Goal: Task Accomplishment & Management: Use online tool/utility

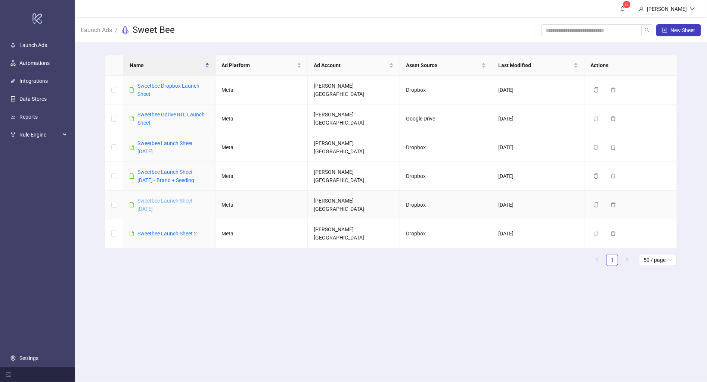
click at [168, 198] on link "Sweetbee Launch Sheet [DATE]" at bounding box center [164, 205] width 55 height 14
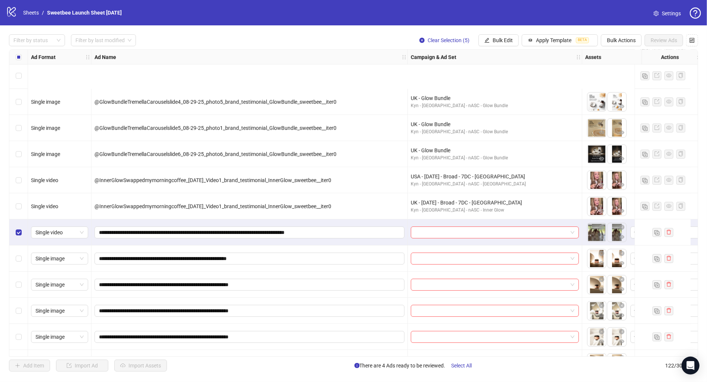
scroll to position [1920, 0]
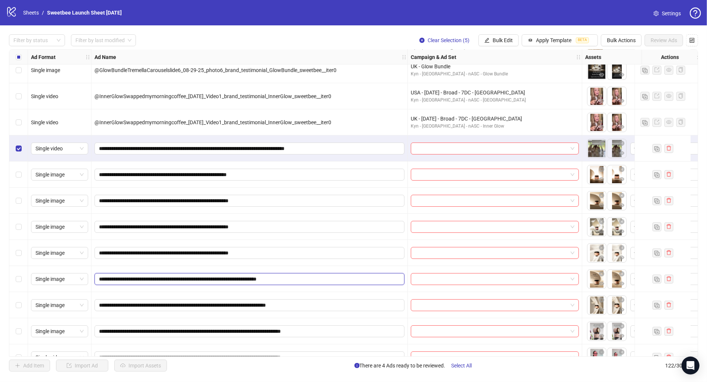
drag, startPoint x: 245, startPoint y: 354, endPoint x: 277, endPoint y: 359, distance: 32.5
click at [277, 359] on div "Filter by status Filter by last modified Clear Selection (5) Bulk Edit Apply Te…" at bounding box center [353, 203] width 707 height 356
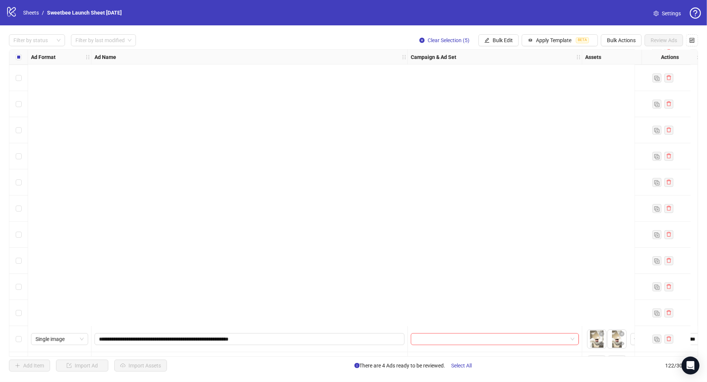
scroll to position [2369, 0]
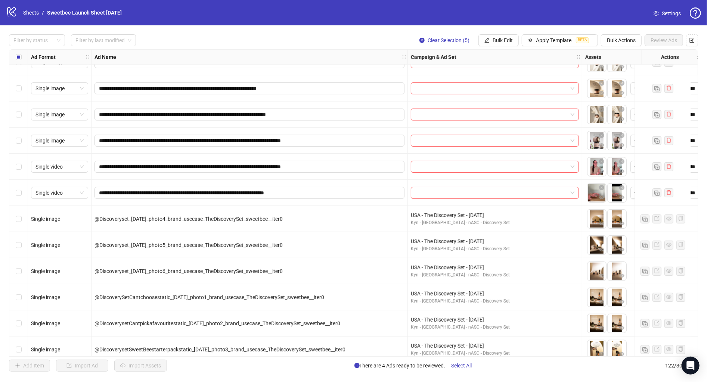
drag, startPoint x: 257, startPoint y: 358, endPoint x: 320, endPoint y: 357, distance: 62.8
click at [325, 357] on div "**********" at bounding box center [353, 203] width 707 height 356
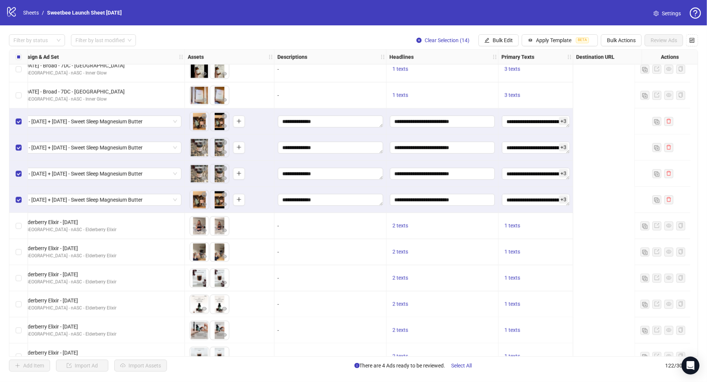
scroll to position [845, 0]
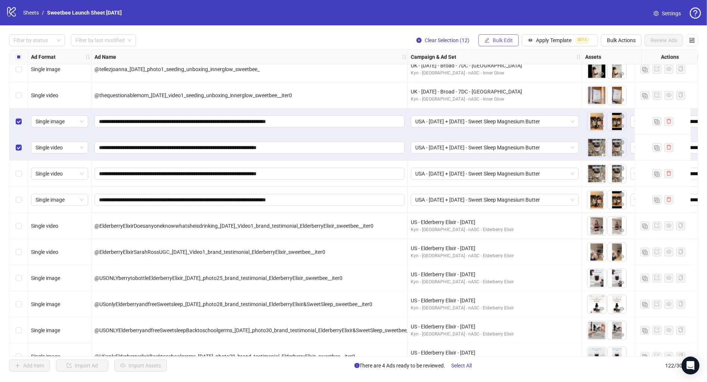
click at [508, 42] on span "Bulk Edit" at bounding box center [503, 40] width 20 height 6
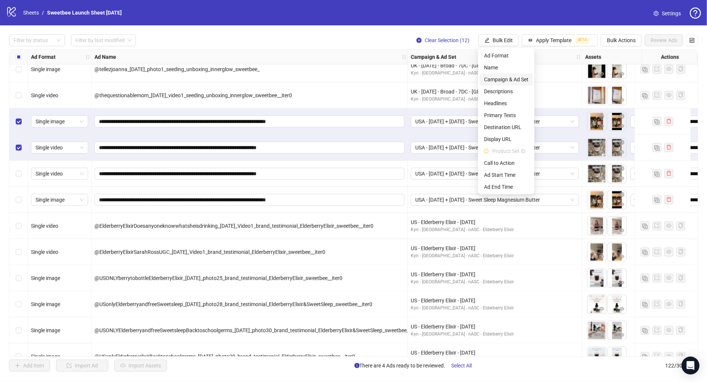
click at [507, 78] on span "Campaign & Ad Set" at bounding box center [506, 79] width 44 height 8
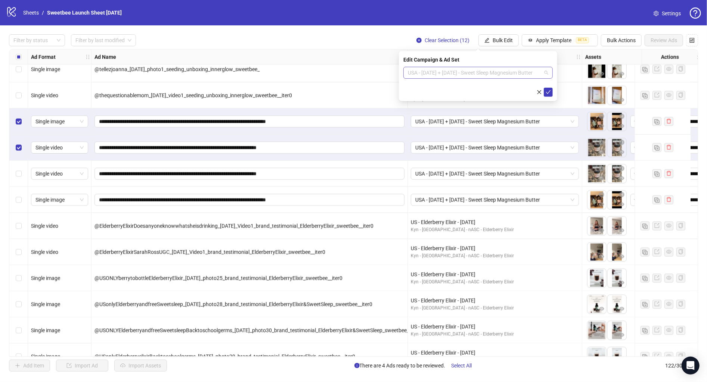
click at [463, 71] on span "USA - [DATE] + [DATE] - Sweet Sleep Magnesium Butter" at bounding box center [478, 72] width 140 height 11
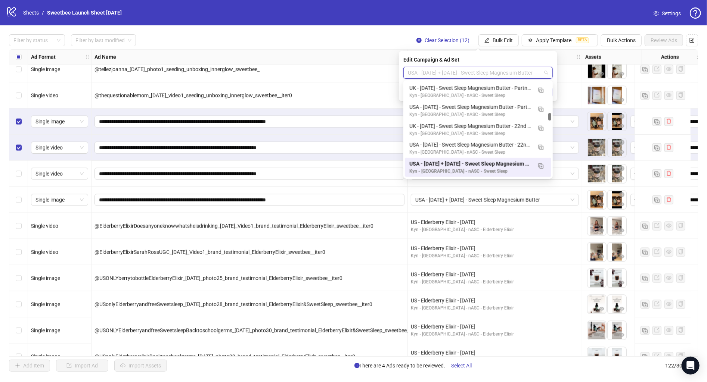
paste input "**********"
type input "**********"
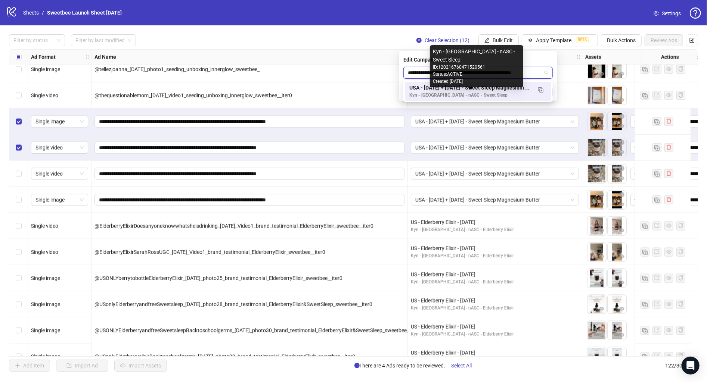
click at [458, 94] on div "Kyn - [GEOGRAPHIC_DATA] - nASC - Sweet Sleep" at bounding box center [470, 95] width 123 height 7
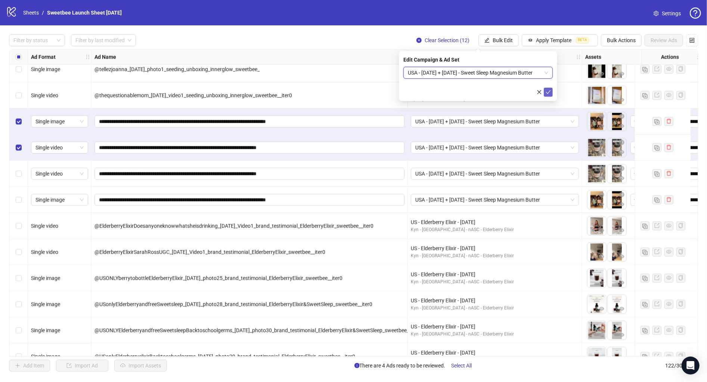
click at [551, 92] on button "submit" at bounding box center [548, 92] width 9 height 9
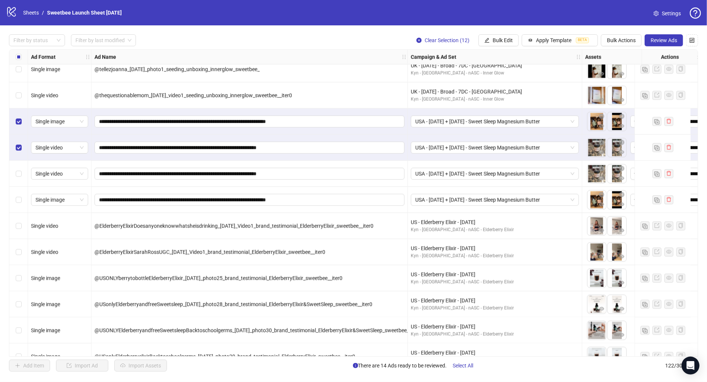
scroll to position [845, 108]
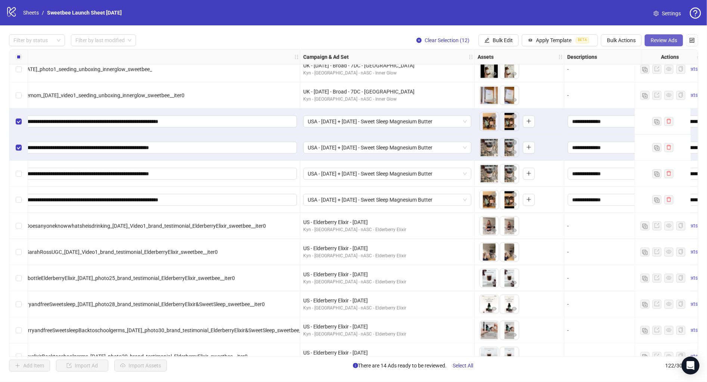
click at [659, 46] on button "Review Ads" at bounding box center [664, 40] width 38 height 12
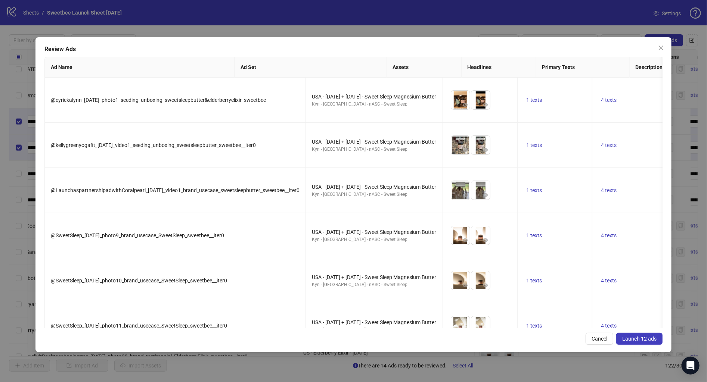
click at [600, 339] on span "Cancel" at bounding box center [600, 339] width 16 height 6
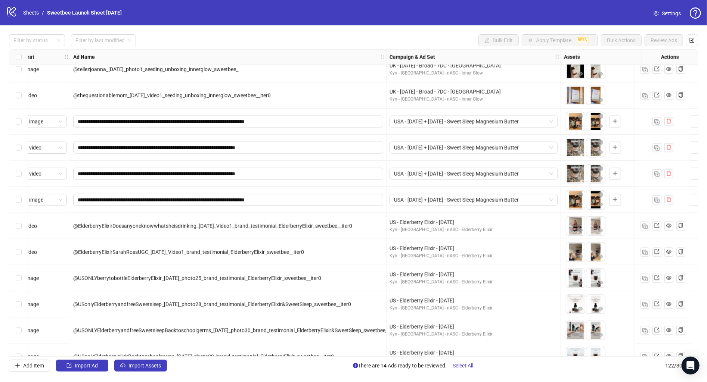
scroll to position [845, 0]
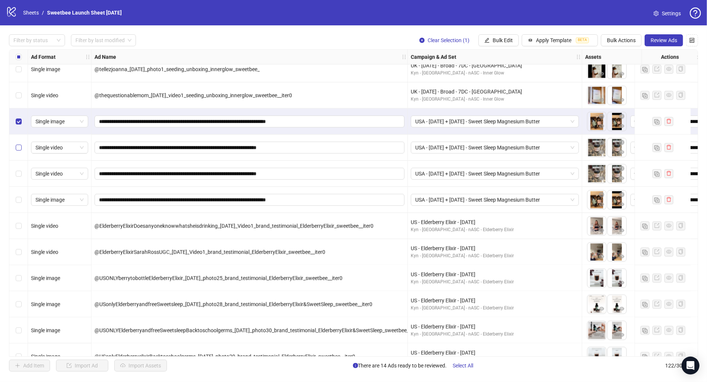
click at [19, 151] on label "Select row 36" at bounding box center [19, 148] width 6 height 8
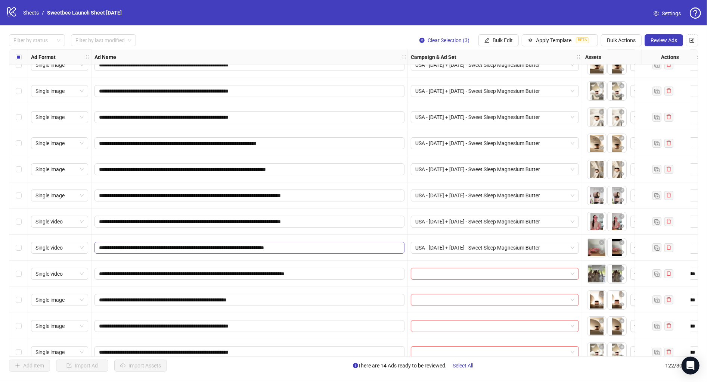
scroll to position [2054, 0]
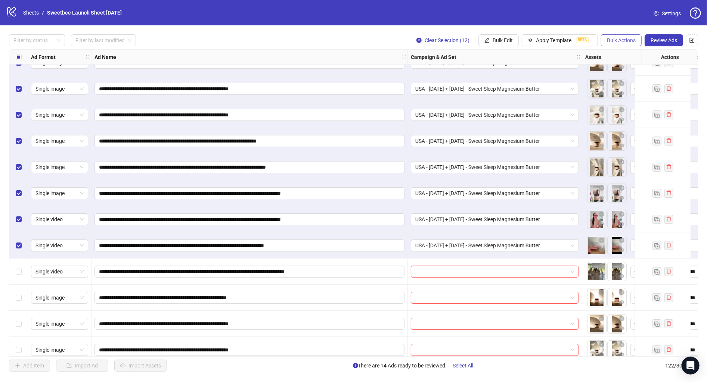
click at [619, 38] on span "Bulk Actions" at bounding box center [621, 40] width 29 height 6
click at [493, 40] on span "Bulk Edit" at bounding box center [503, 40] width 20 height 6
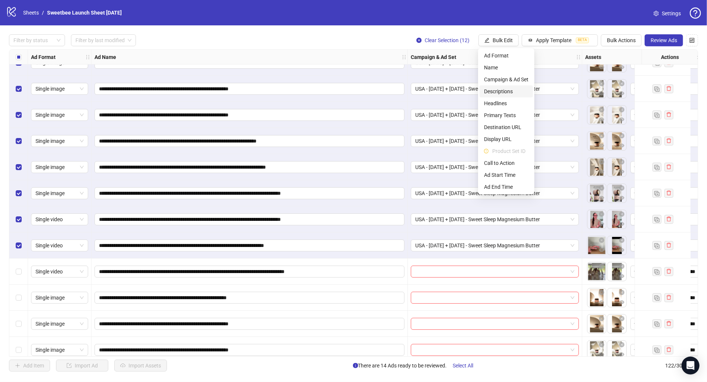
click at [512, 91] on span "Descriptions" at bounding box center [506, 91] width 44 height 8
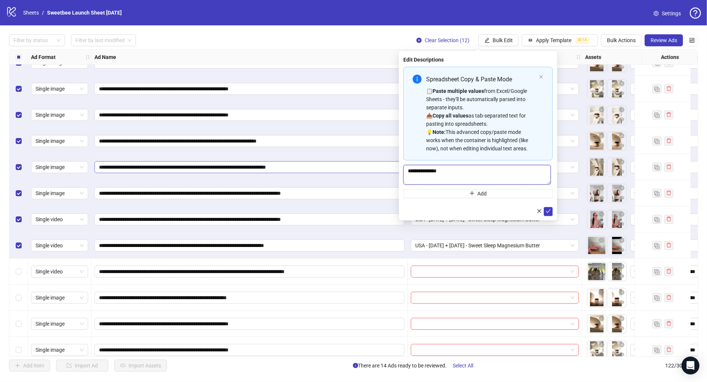
drag, startPoint x: 428, startPoint y: 169, endPoint x: 382, endPoint y: 170, distance: 46.0
click at [382, 170] on body "**********" at bounding box center [353, 191] width 707 height 382
click at [551, 213] on icon "check" at bounding box center [548, 211] width 5 height 5
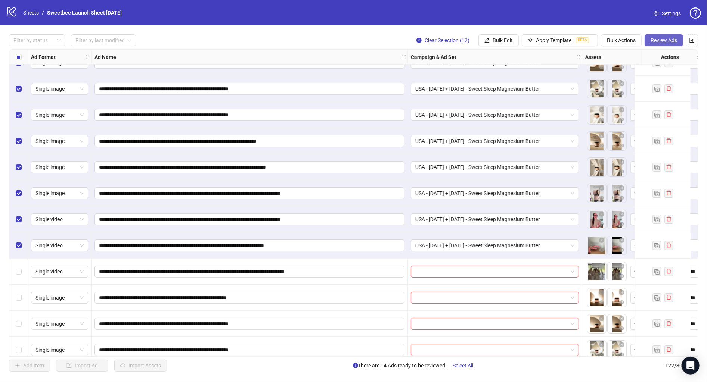
click at [654, 43] on span "Review Ads" at bounding box center [664, 40] width 27 height 6
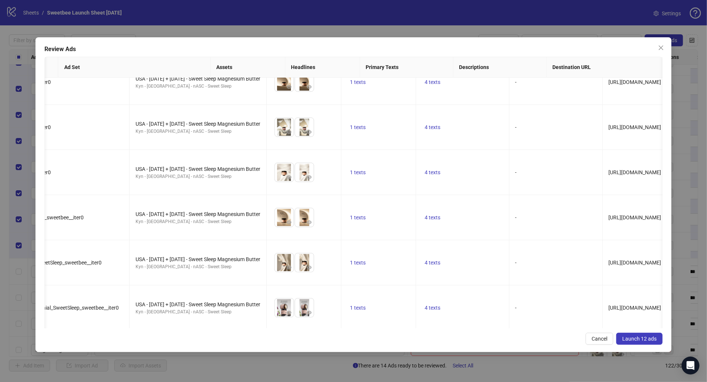
scroll to position [0, 0]
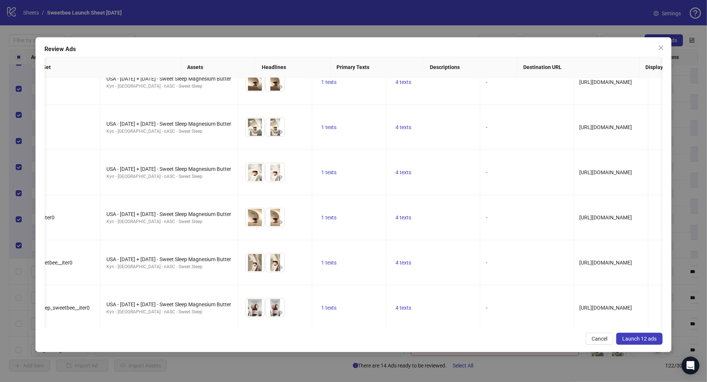
click at [396, 350] on span "4 texts" at bounding box center [404, 353] width 16 height 6
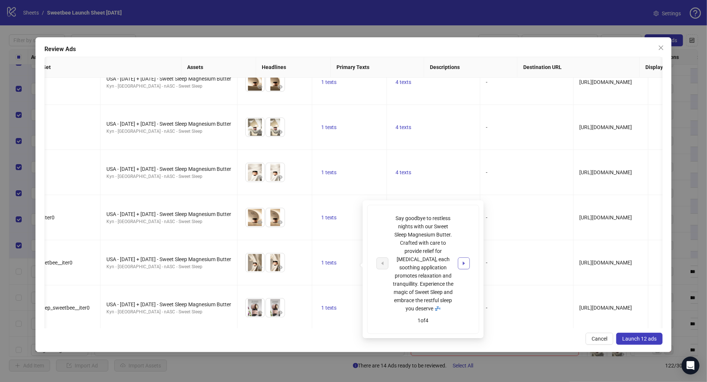
click at [464, 262] on icon "caret-right" at bounding box center [464, 264] width 2 height 4
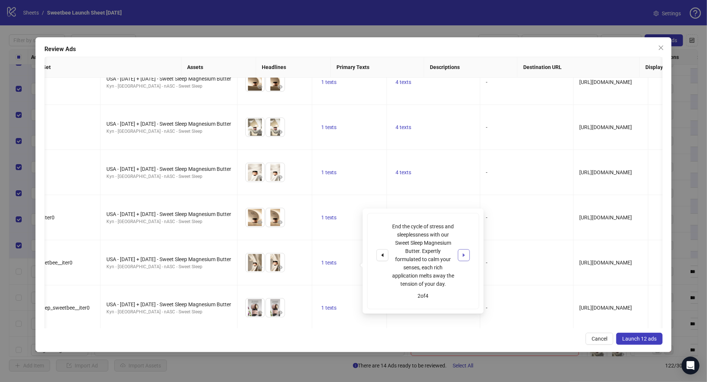
click at [464, 257] on icon "caret-right" at bounding box center [464, 256] width 2 height 4
click at [464, 260] on icon "caret-right" at bounding box center [464, 260] width 2 height 4
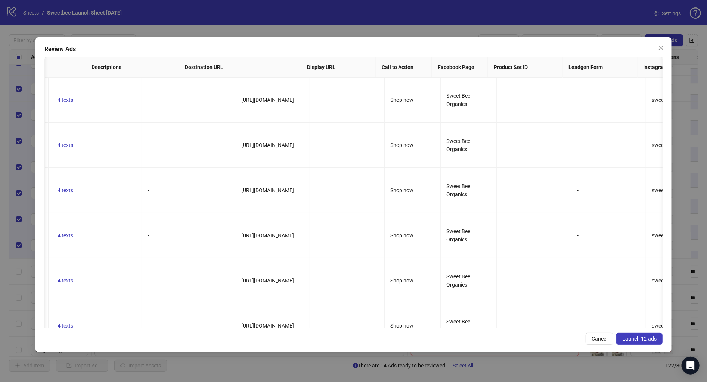
click at [647, 337] on span "Launch 12 ads" at bounding box center [639, 339] width 34 height 6
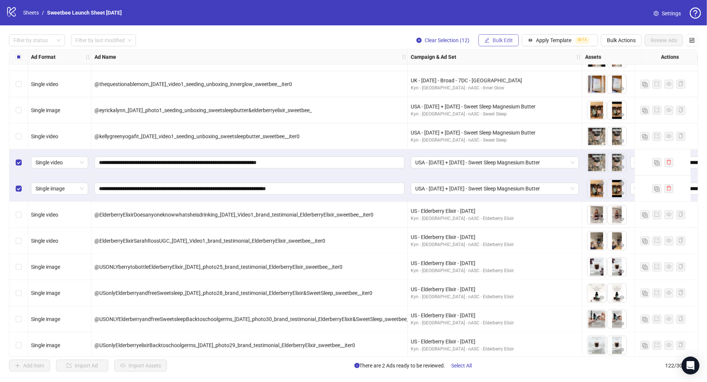
click at [504, 41] on span "Bulk Edit" at bounding box center [503, 40] width 20 height 6
click at [511, 90] on span "Descriptions" at bounding box center [506, 91] width 44 height 8
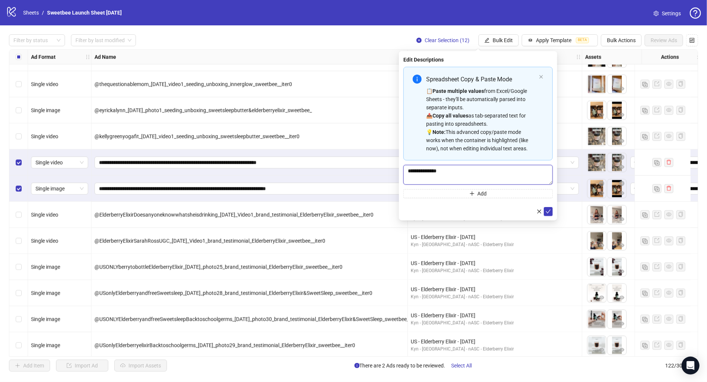
drag, startPoint x: 465, startPoint y: 174, endPoint x: 370, endPoint y: 171, distance: 95.7
click at [370, 171] on body "logo/logo-mobile Sheets / Sweetbee Launch Sheet [DATE] Settings Filter by statu…" at bounding box center [353, 191] width 707 height 382
click at [546, 210] on icon "check" at bounding box center [548, 211] width 5 height 5
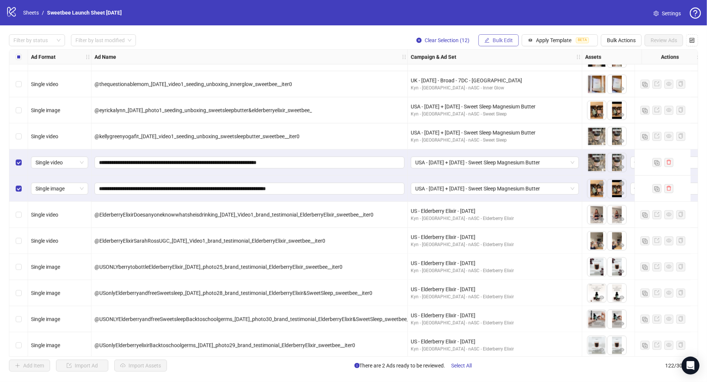
click at [501, 39] on span "Bulk Edit" at bounding box center [503, 40] width 20 height 6
click at [509, 80] on span "Campaign & Ad Set" at bounding box center [506, 79] width 44 height 8
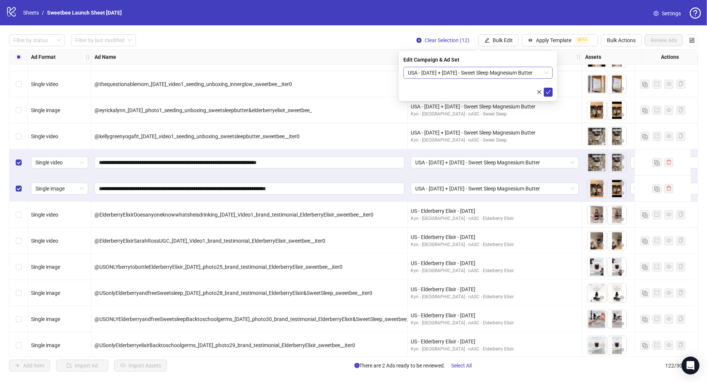
click at [436, 72] on span "USA - [DATE] + [DATE] - Sweet Sleep Magnesium Butter" at bounding box center [478, 72] width 140 height 11
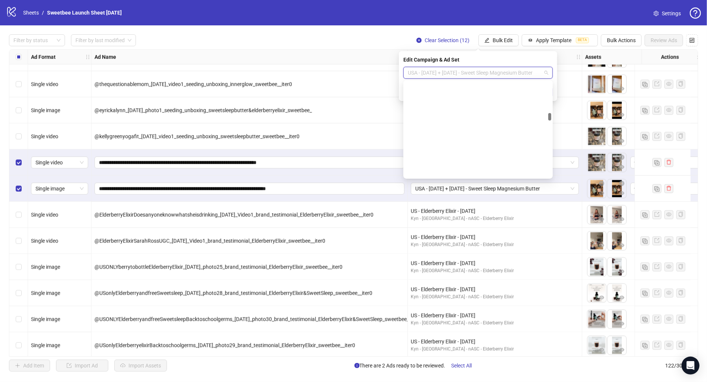
scroll to position [601, 0]
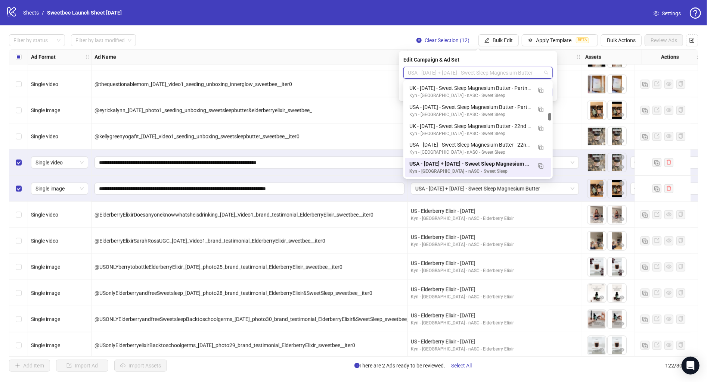
paste input "**********"
type input "**********"
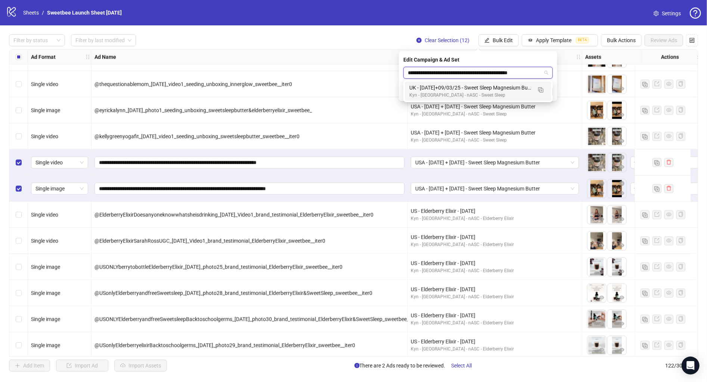
click at [441, 88] on div "UK - [DATE]+09/03/25 - Sweet Sleep Magnesium Butter" at bounding box center [470, 88] width 123 height 8
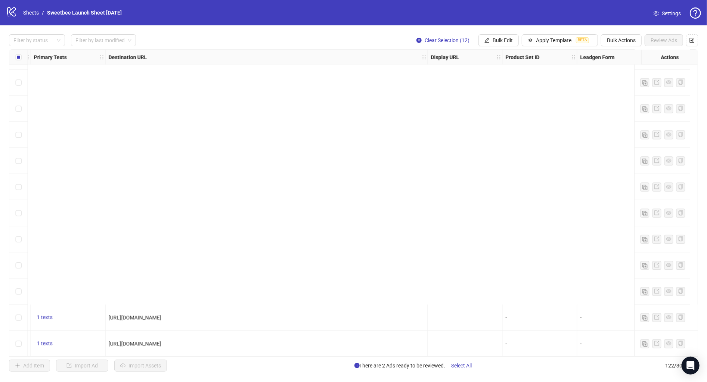
scroll to position [1467, 865]
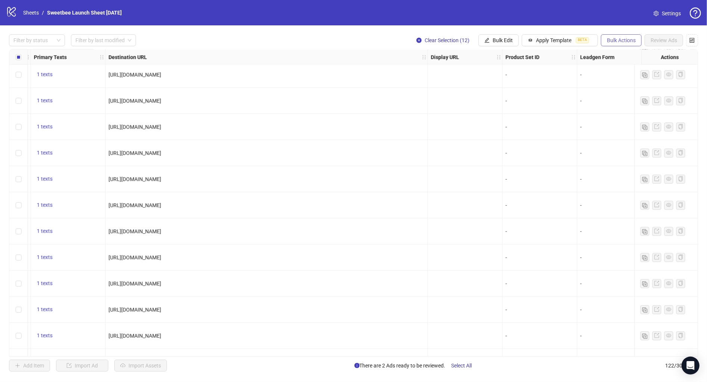
click at [620, 39] on span "Bulk Actions" at bounding box center [621, 40] width 29 height 6
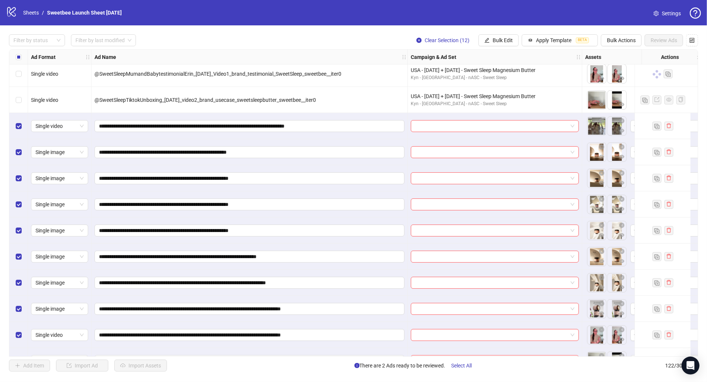
scroll to position [2252, 0]
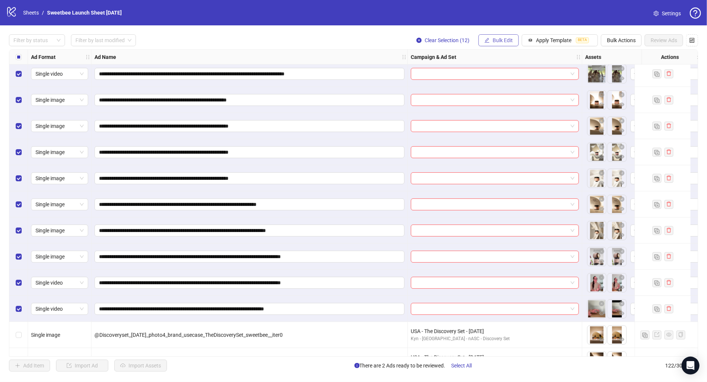
click at [509, 43] on span "Bulk Edit" at bounding box center [503, 40] width 20 height 6
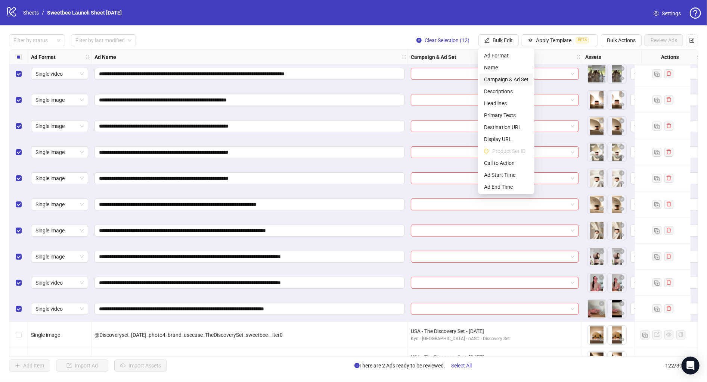
click at [517, 80] on span "Campaign & Ad Set" at bounding box center [506, 79] width 44 height 8
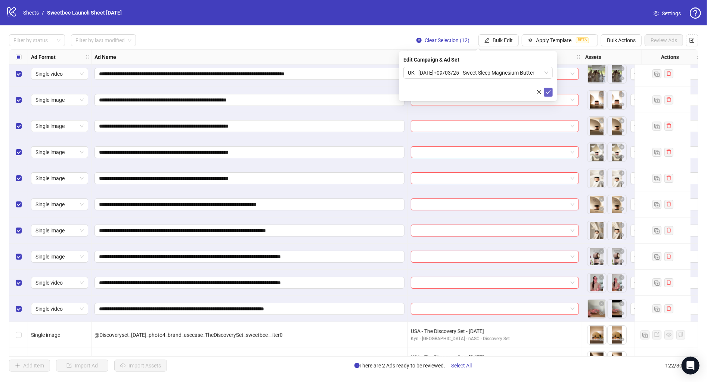
click at [548, 94] on icon "check" at bounding box center [548, 92] width 5 height 5
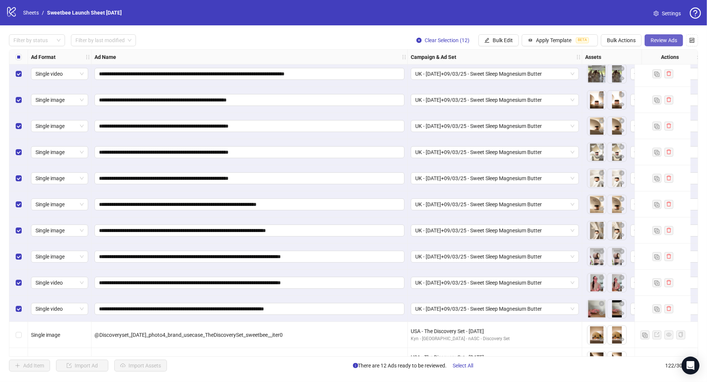
click at [658, 43] on span "Review Ads" at bounding box center [664, 40] width 27 height 6
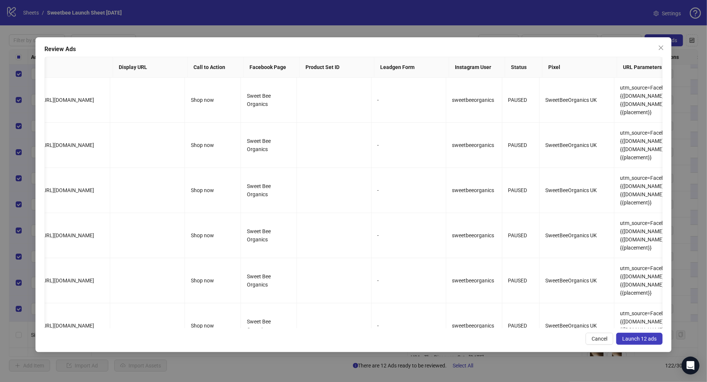
scroll to position [0, 793]
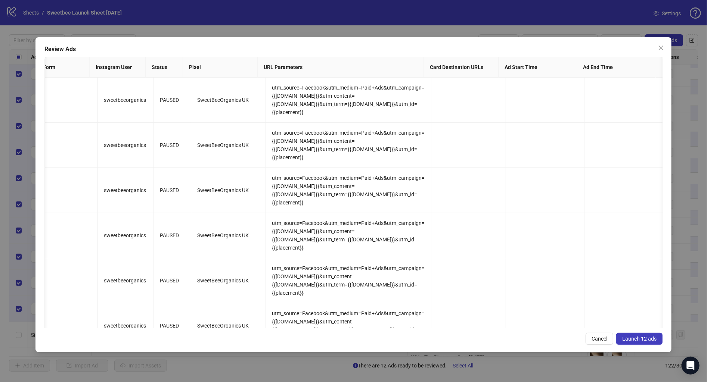
click at [626, 337] on span "Launch 12 ads" at bounding box center [639, 339] width 34 height 6
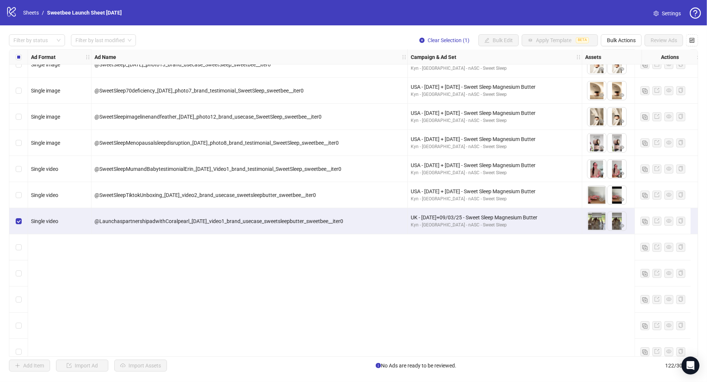
scroll to position [1938, 0]
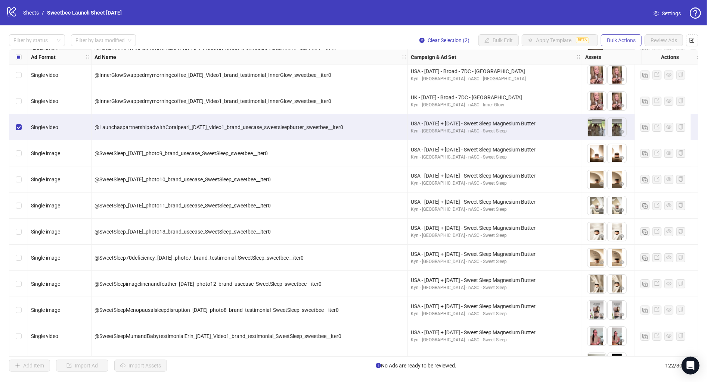
click at [616, 41] on span "Bulk Actions" at bounding box center [621, 40] width 29 height 6
click at [629, 58] on span "Delete" at bounding box center [632, 56] width 51 height 8
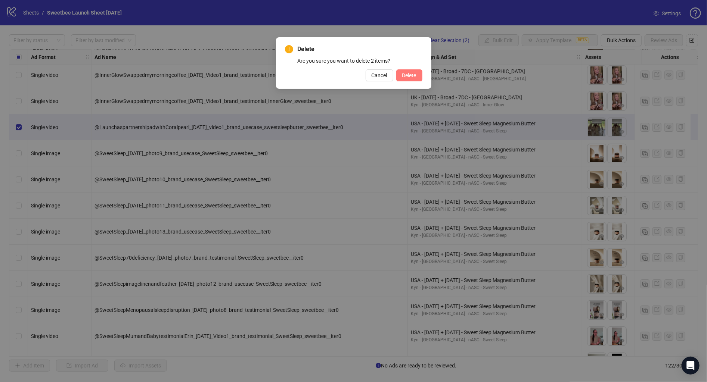
click at [411, 72] on span "Delete" at bounding box center [409, 75] width 14 height 6
